Goal: Find specific page/section: Find specific page/section

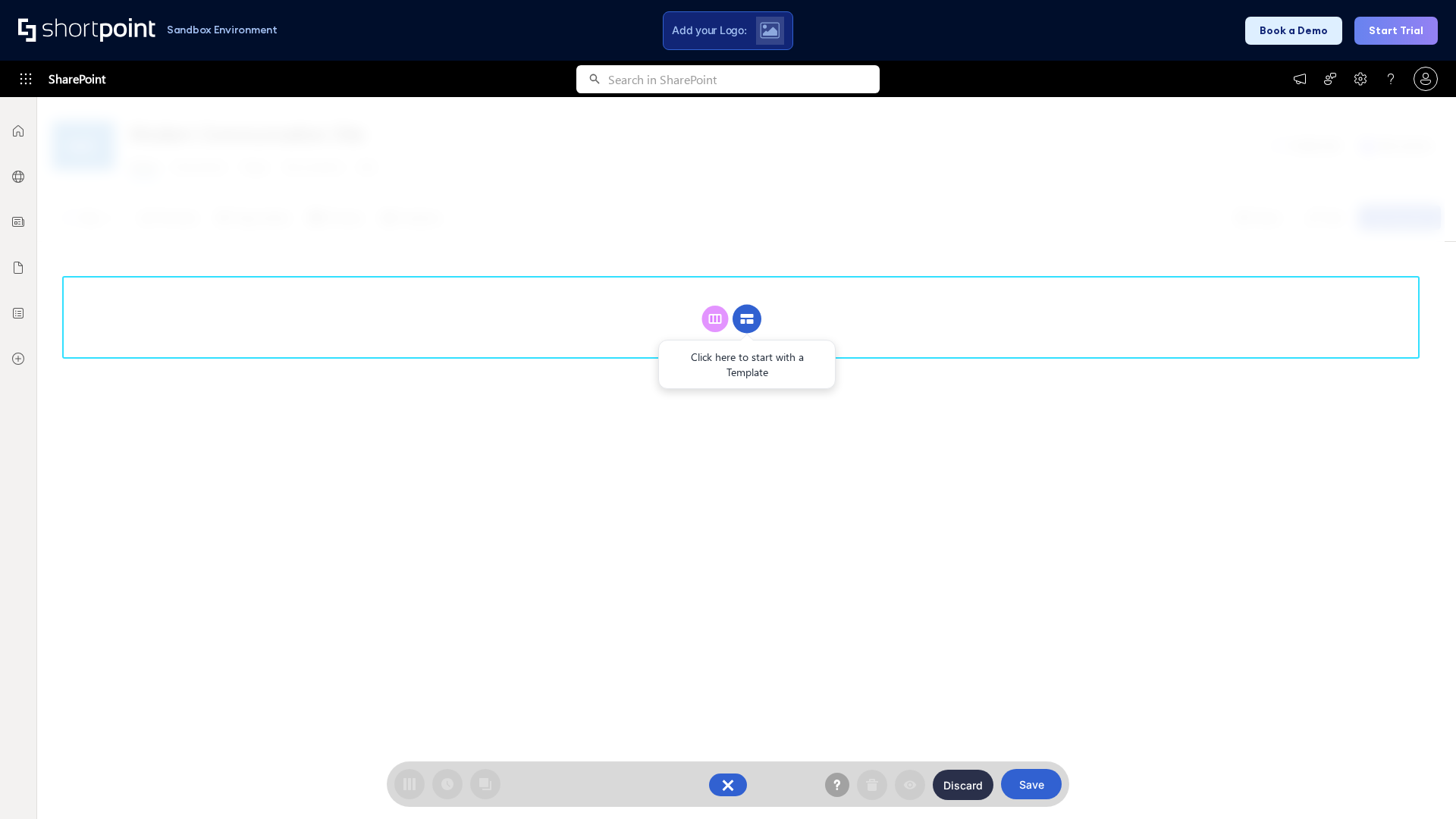
click at [747, 318] on circle at bounding box center [747, 319] width 29 height 29
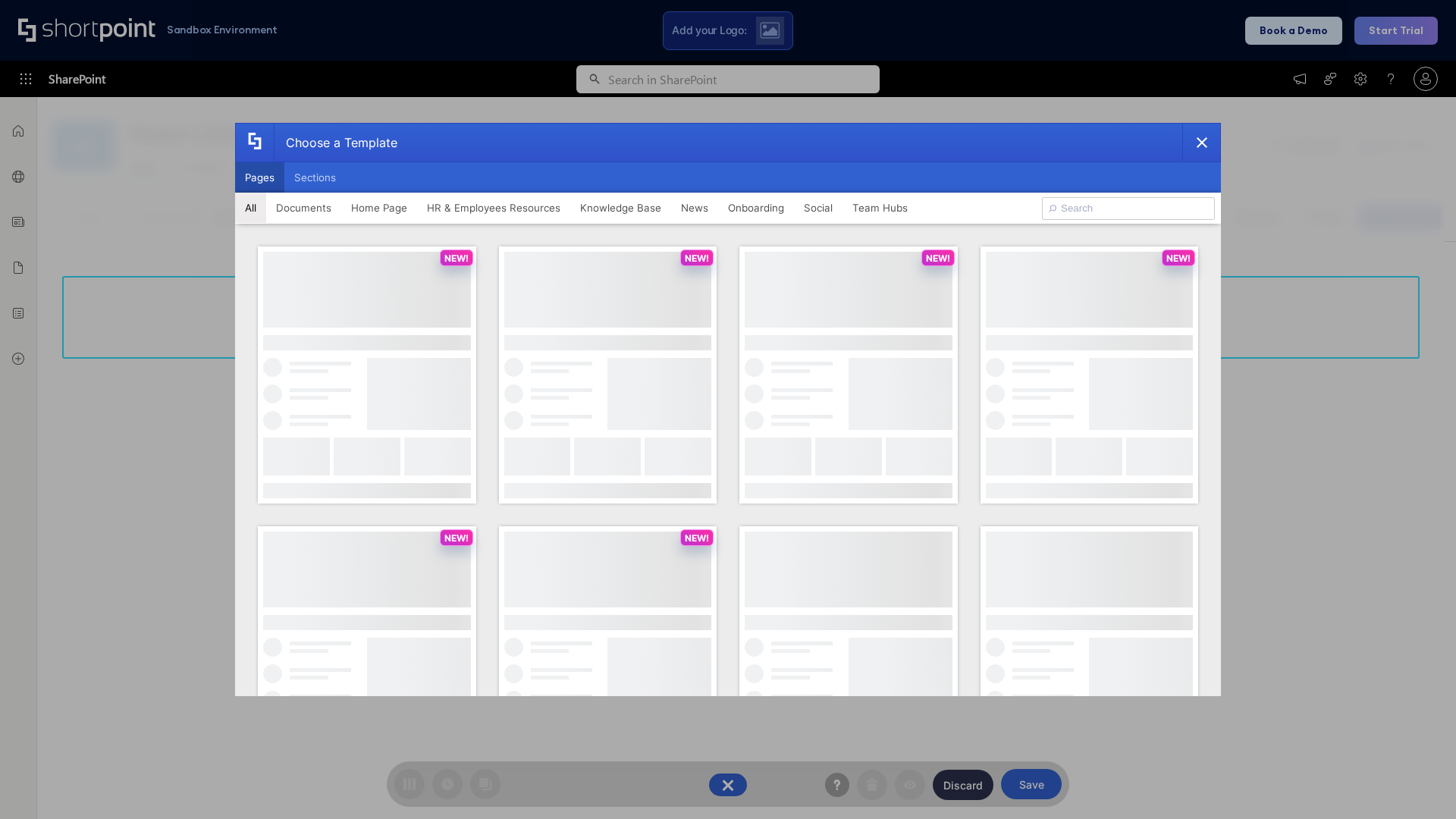
click at [260, 177] on button "Pages" at bounding box center [260, 177] width 50 height 30
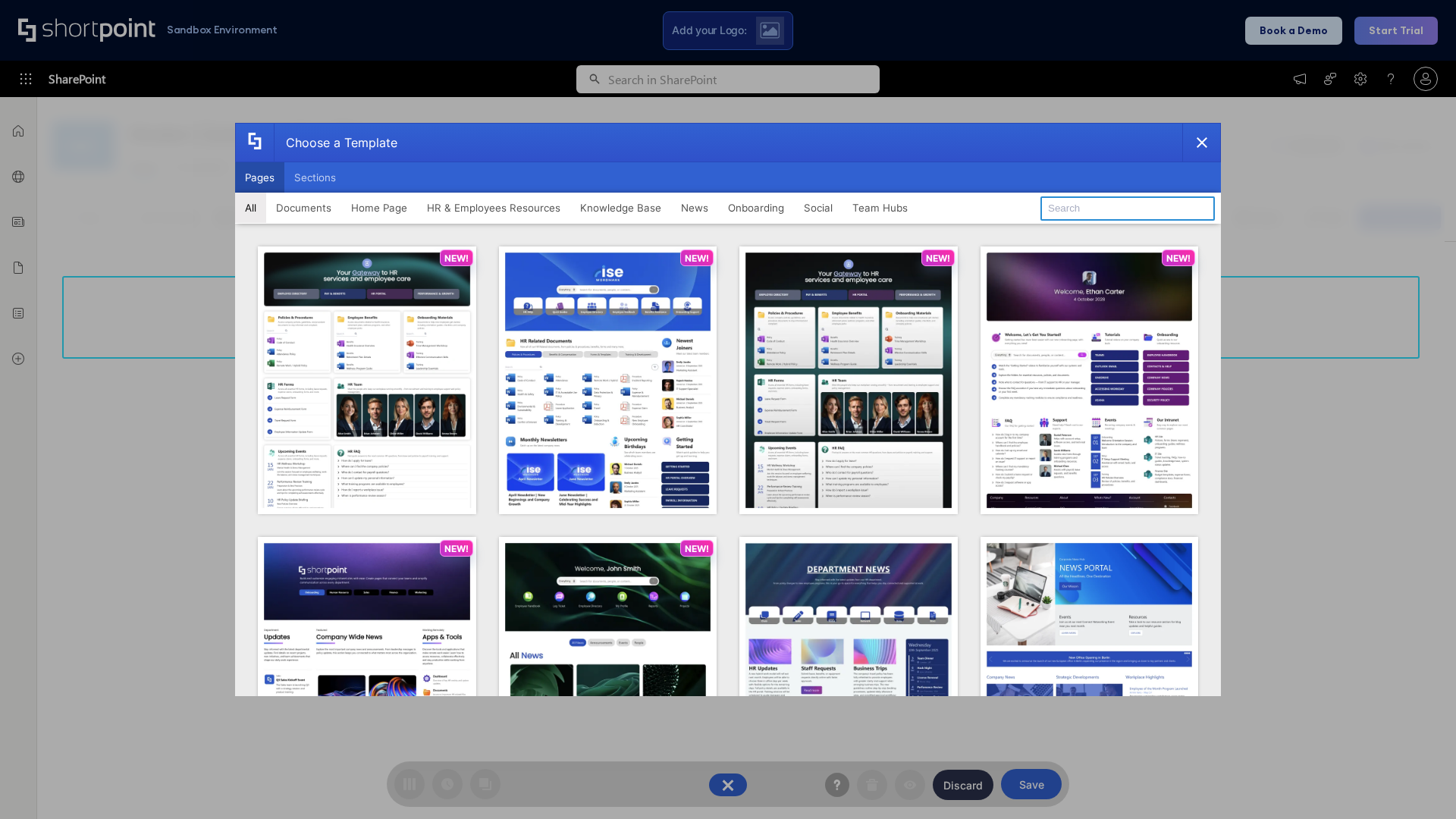
type input "HR 10"
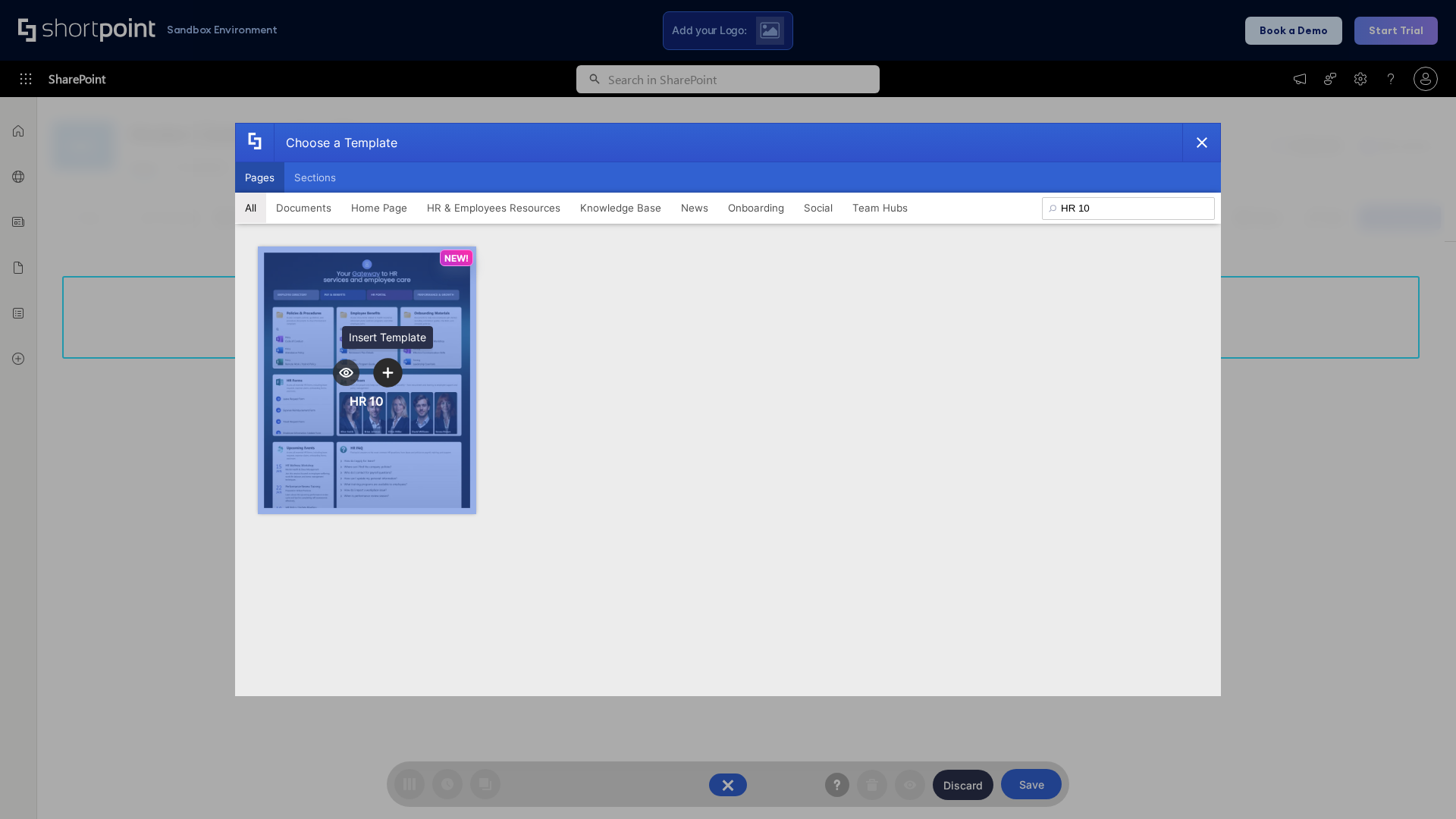
click at [388, 373] on icon "template selector" at bounding box center [387, 372] width 10 height 10
